Goal: Task Accomplishment & Management: Use online tool/utility

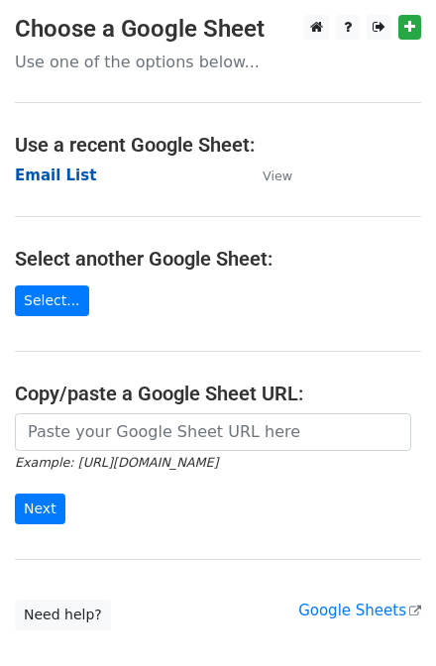
click at [33, 173] on strong "Email List" at bounding box center [55, 176] width 81 height 18
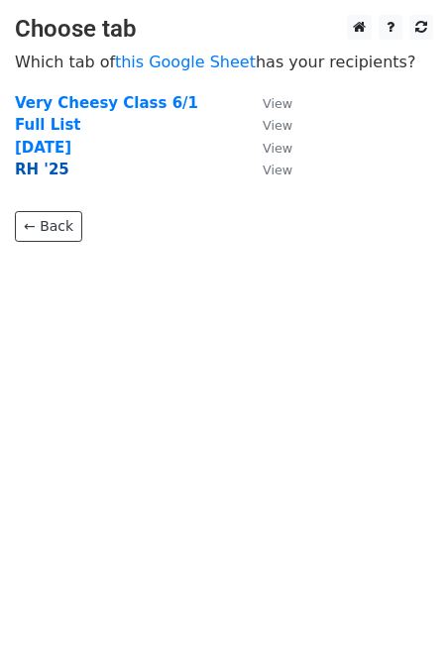
click at [35, 174] on strong "RH '25" at bounding box center [42, 170] width 55 height 18
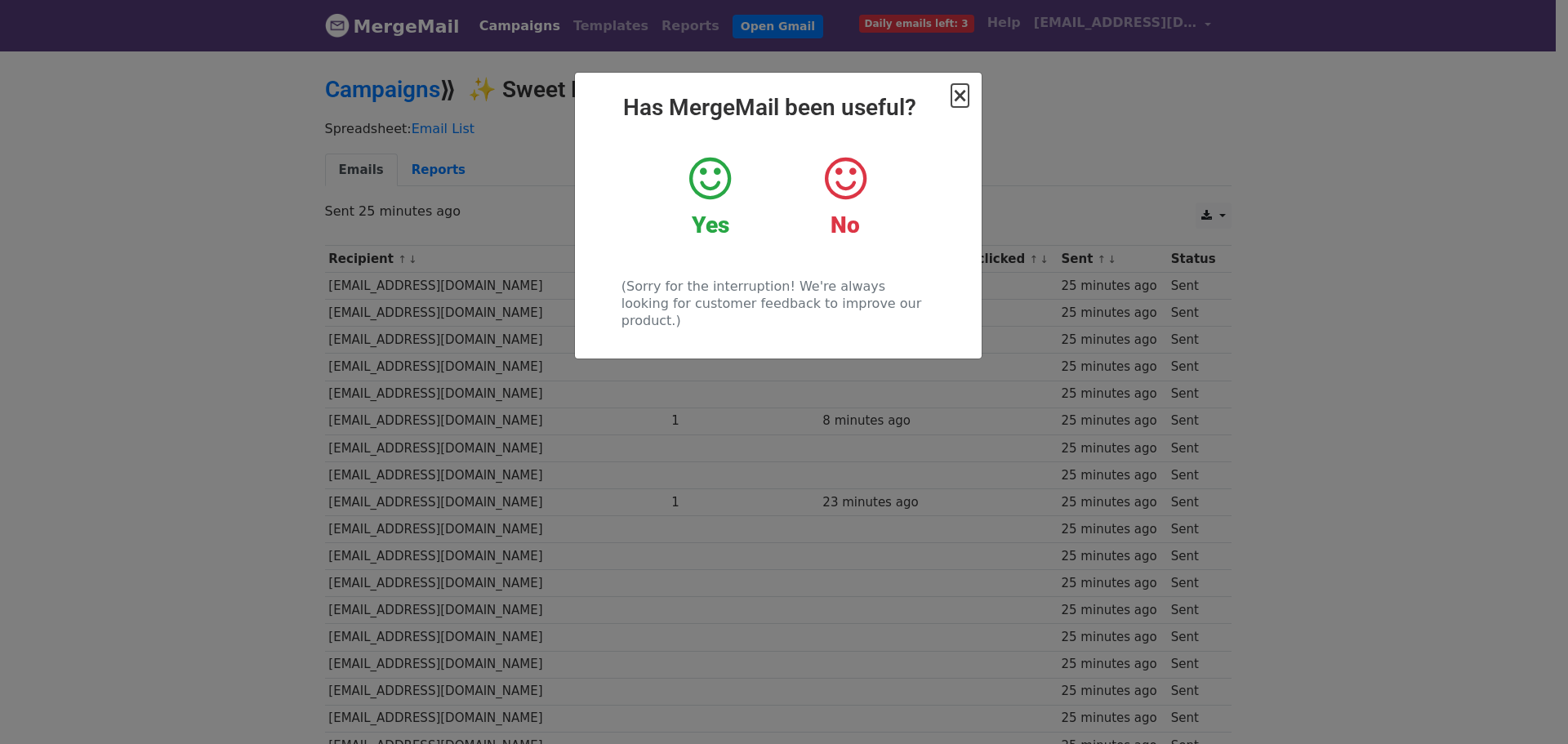
click at [961, 96] on span "×" at bounding box center [960, 96] width 16 height 23
